Goal: Information Seeking & Learning: Find specific fact

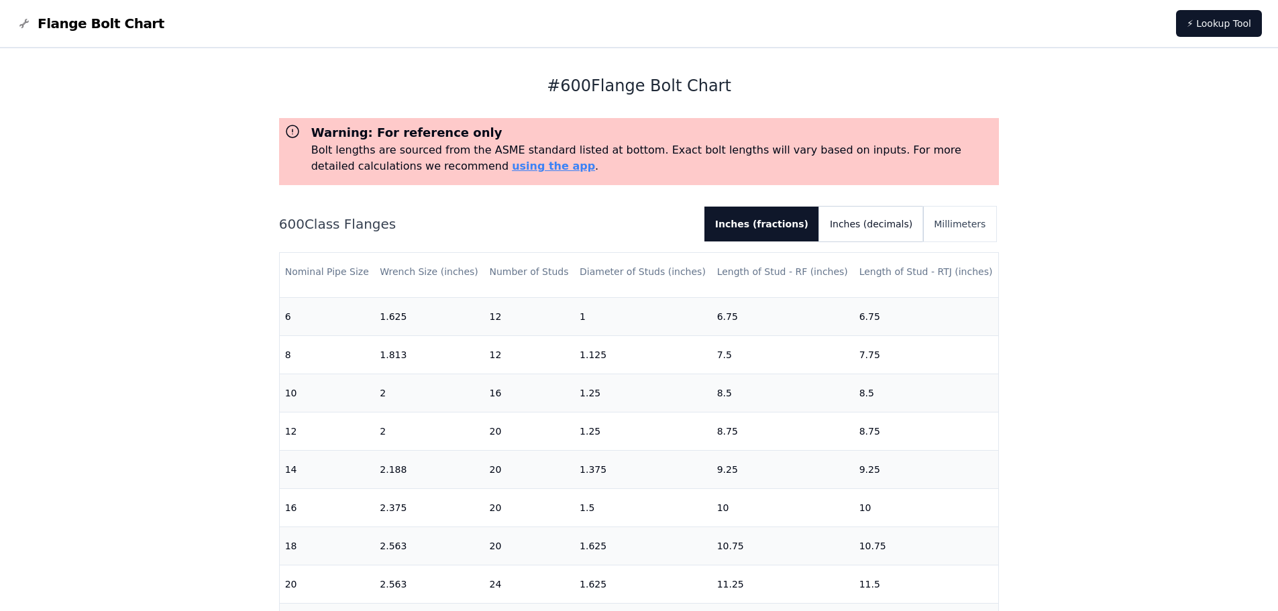
click at [879, 225] on button "Inches (decimals)" at bounding box center [871, 224] width 104 height 35
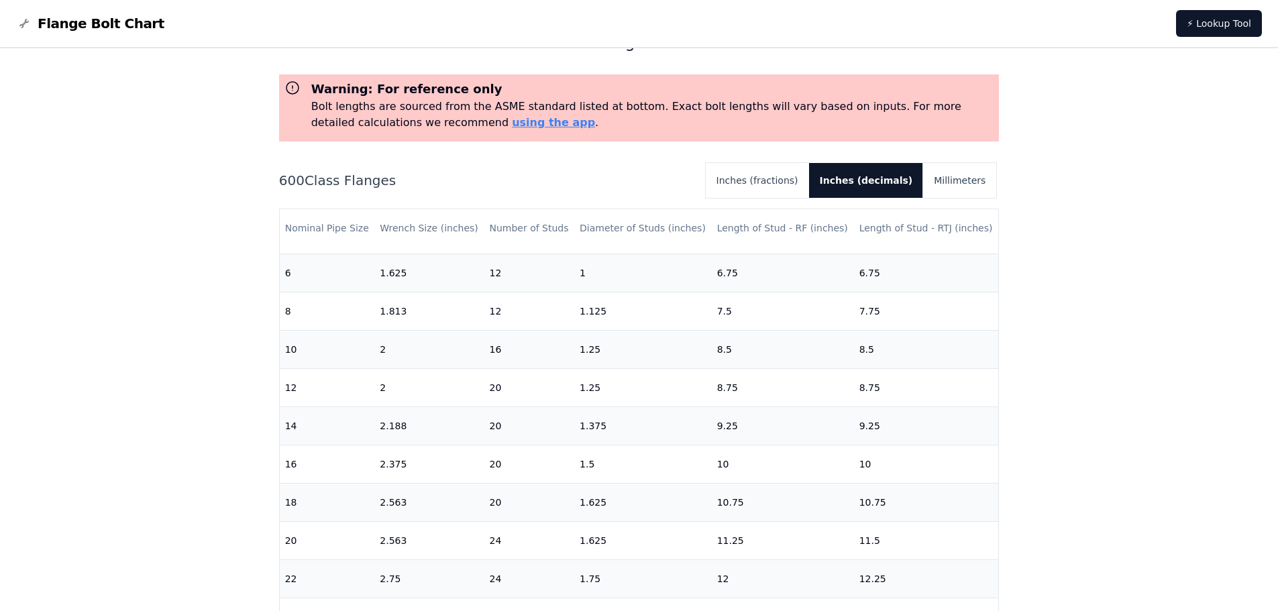
scroll to position [67, 0]
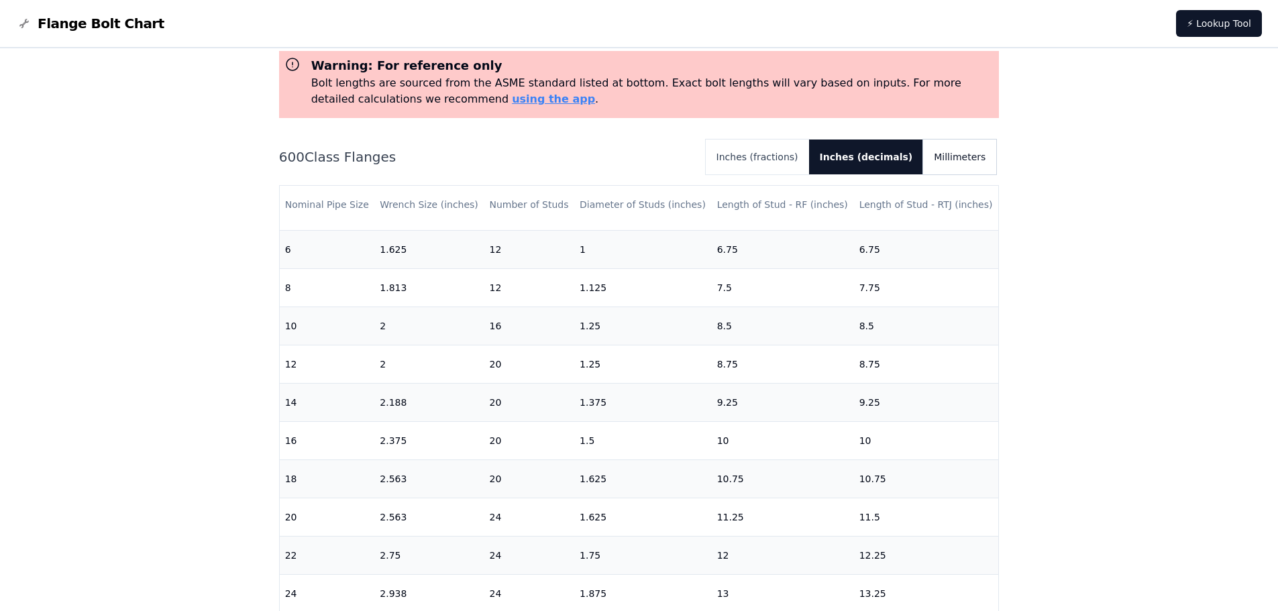
click at [953, 148] on button "Millimeters" at bounding box center [959, 156] width 73 height 35
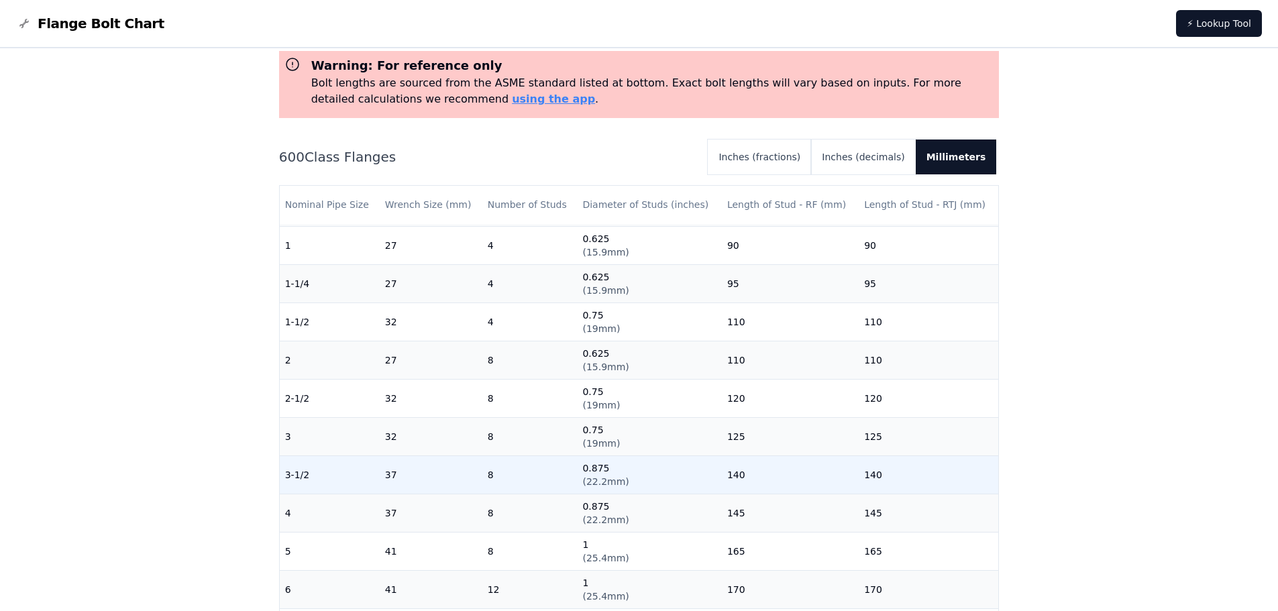
scroll to position [0, 0]
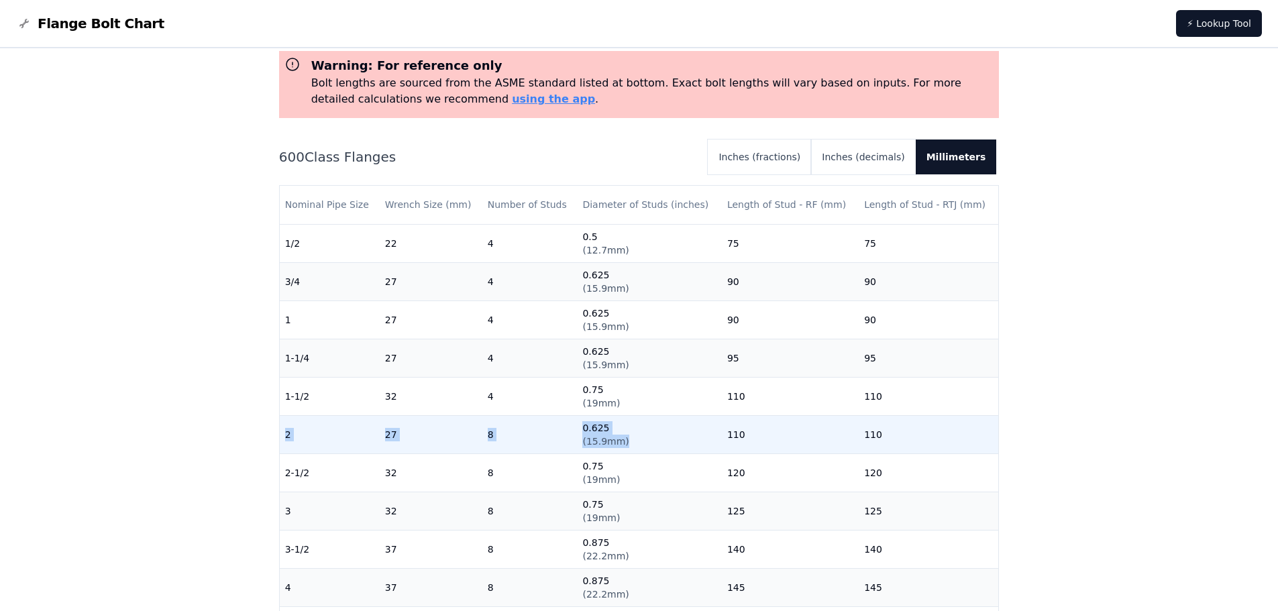
drag, startPoint x: 284, startPoint y: 433, endPoint x: 671, endPoint y: 444, distance: 387.1
click at [671, 444] on tr "2 27 8 0.625 ( 15.9mm ) 110 110" at bounding box center [639, 434] width 719 height 38
click at [653, 437] on td "0.625 ( 15.9mm )" at bounding box center [649, 434] width 144 height 38
drag, startPoint x: 721, startPoint y: 433, endPoint x: 792, endPoint y: 436, distance: 71.2
click at [792, 436] on td "110" at bounding box center [790, 434] width 137 height 38
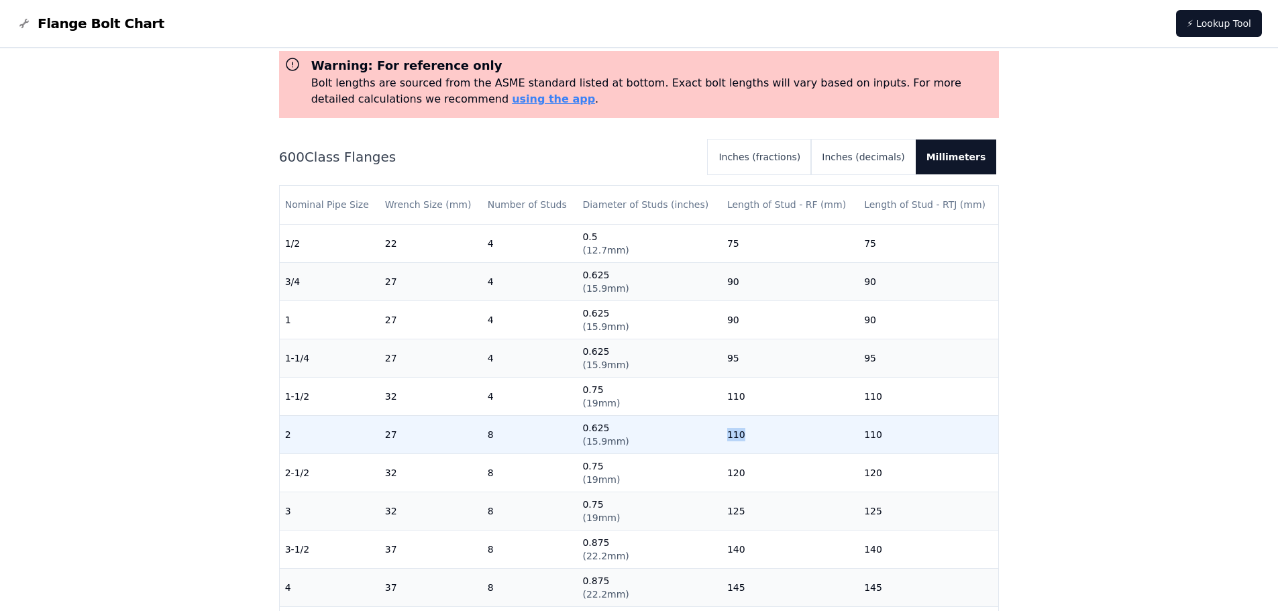
click at [803, 443] on td "110" at bounding box center [790, 434] width 137 height 38
drag, startPoint x: 582, startPoint y: 429, endPoint x: 651, endPoint y: 441, distance: 70.2
click at [651, 441] on td "0.625 ( 15.9mm )" at bounding box center [649, 434] width 144 height 38
click at [633, 446] on td "0.625 ( 15.9mm )" at bounding box center [649, 434] width 144 height 38
drag, startPoint x: 639, startPoint y: 443, endPoint x: 577, endPoint y: 429, distance: 63.9
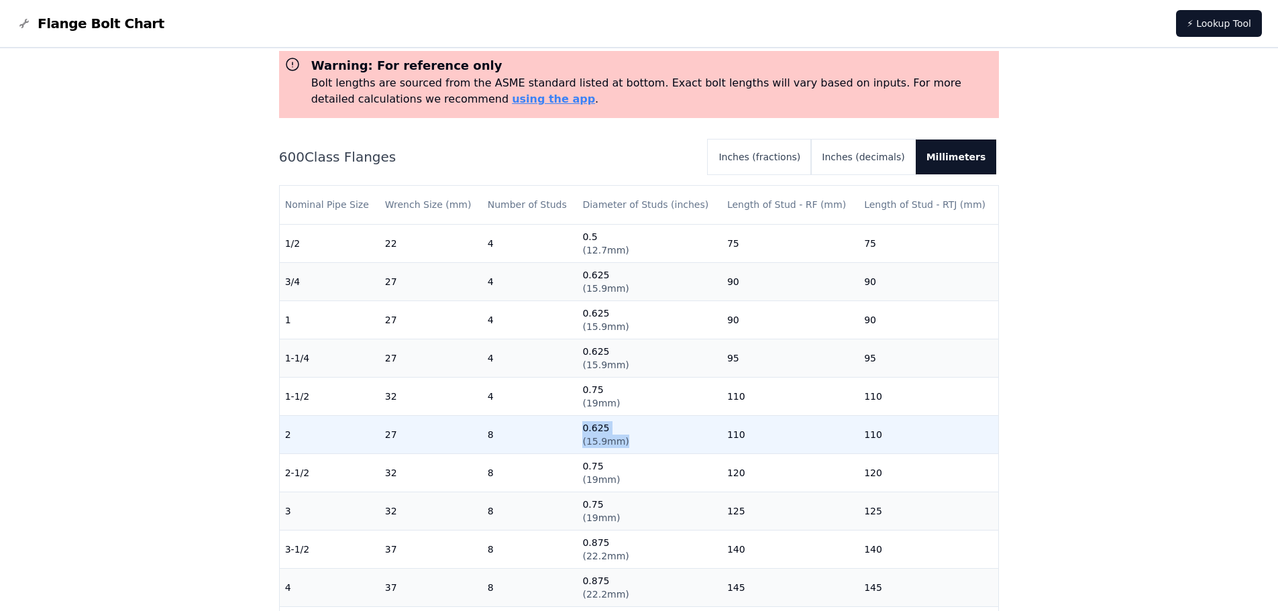
click at [577, 429] on td "0.625 ( 15.9mm )" at bounding box center [649, 434] width 144 height 38
click at [300, 439] on td "2" at bounding box center [330, 434] width 100 height 38
drag, startPoint x: 284, startPoint y: 436, endPoint x: 905, endPoint y: 445, distance: 621.1
click at [905, 445] on tr "2 27 8 0.625 ( 15.9mm ) 110 110" at bounding box center [639, 434] width 719 height 38
click at [701, 441] on td "0.625 ( 15.9mm )" at bounding box center [649, 434] width 144 height 38
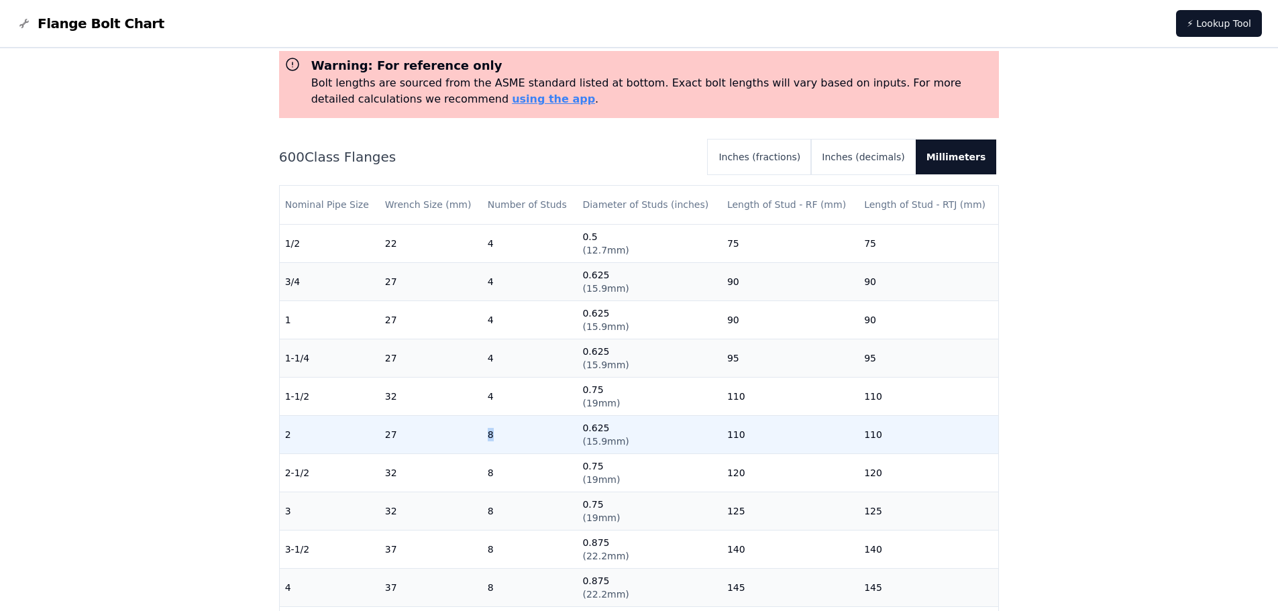
drag, startPoint x: 476, startPoint y: 426, endPoint x: 510, endPoint y: 440, distance: 36.4
click at [510, 440] on tr "2 27 8 0.625 ( 15.9mm ) 110 110" at bounding box center [639, 434] width 719 height 38
click at [510, 440] on td "8" at bounding box center [529, 434] width 95 height 38
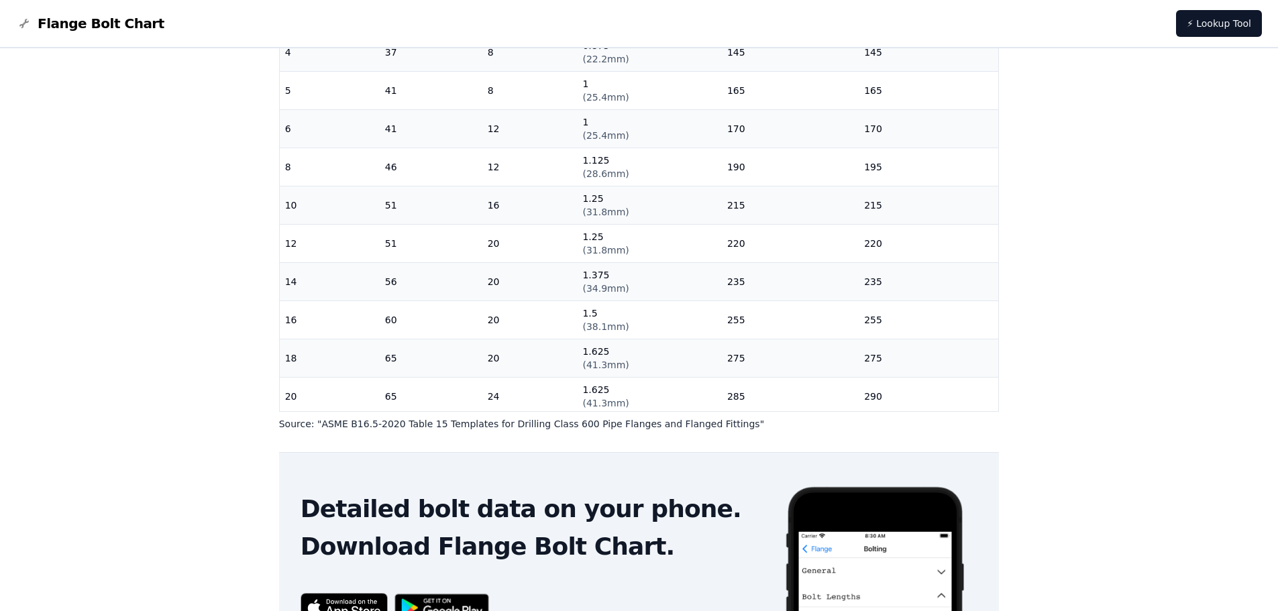
scroll to position [335, 0]
